Goal: Check status: Check status

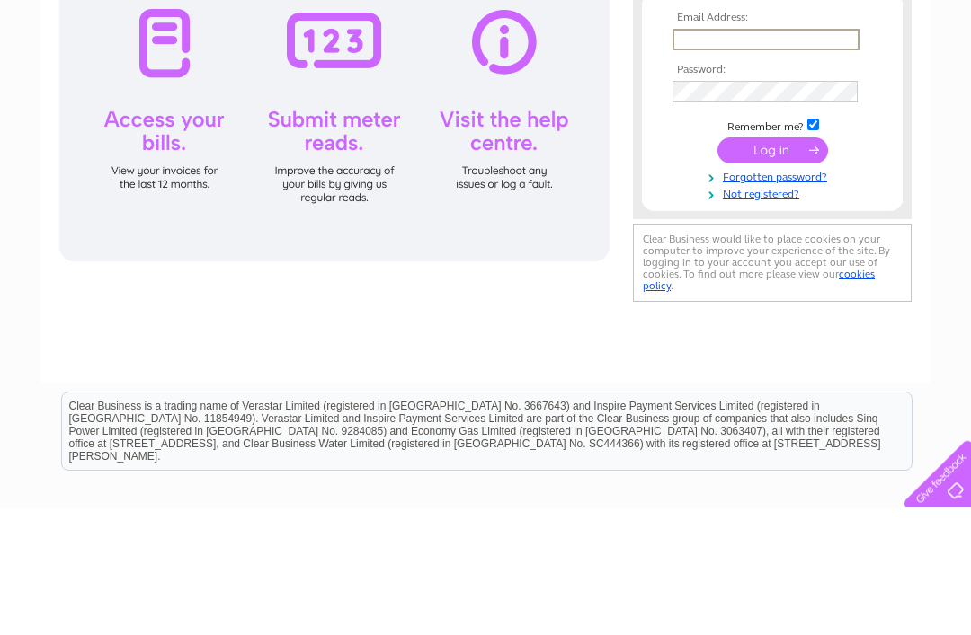
type input "Mandballen@me.com"
click at [772, 279] on input "submit" at bounding box center [772, 277] width 111 height 25
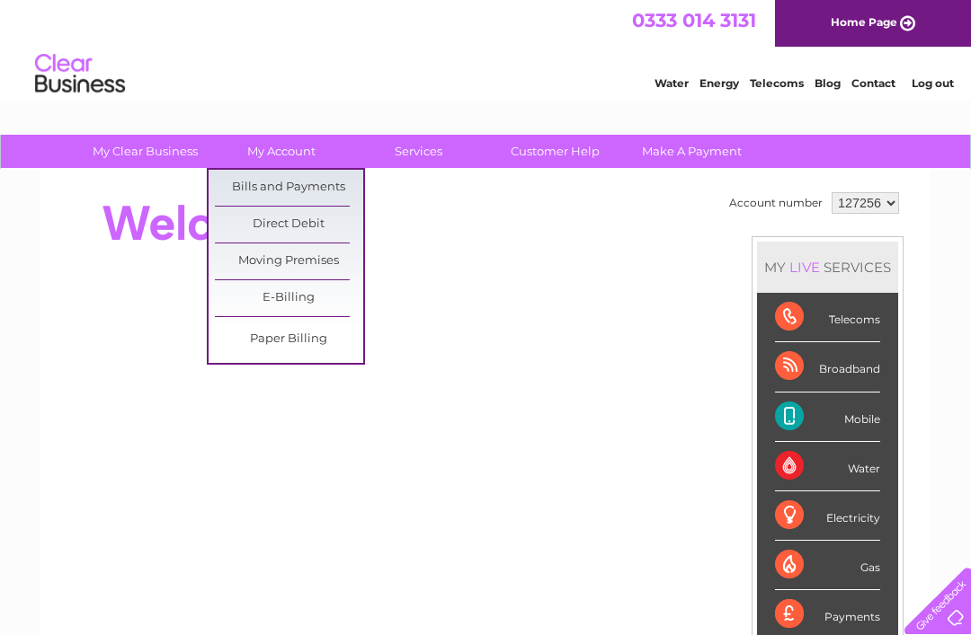
click at [322, 183] on link "Bills and Payments" at bounding box center [289, 188] width 148 height 36
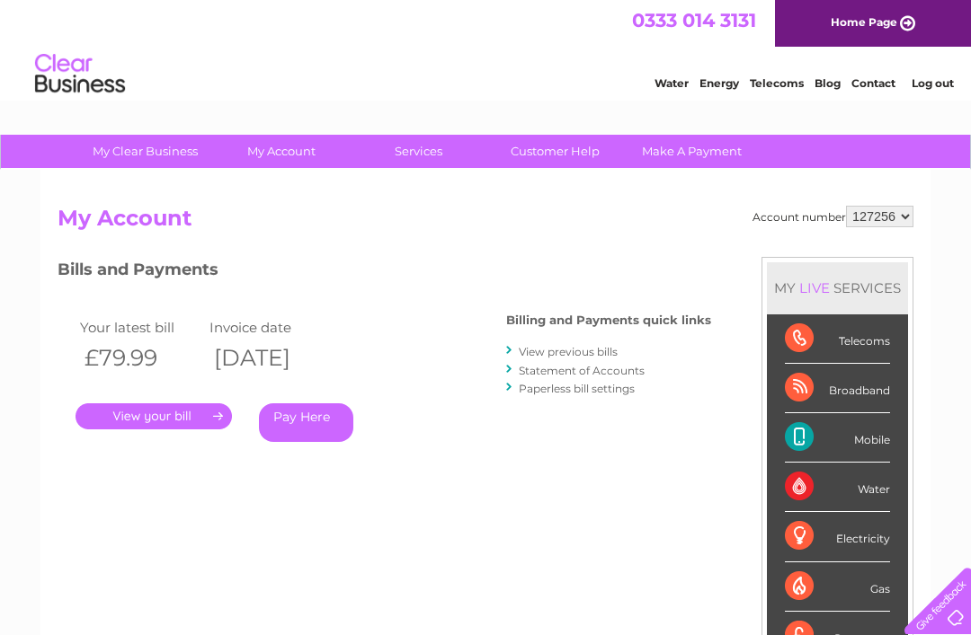
click at [171, 410] on link "." at bounding box center [153, 416] width 156 height 26
